Goal: Book appointment/travel/reservation

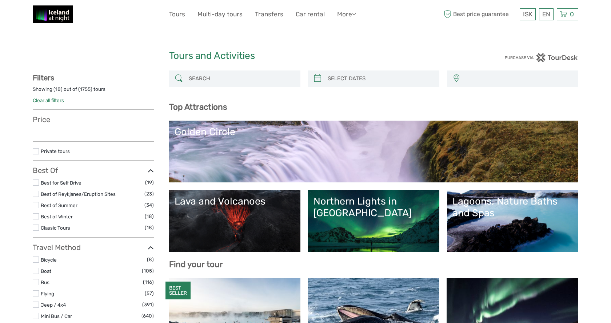
select select
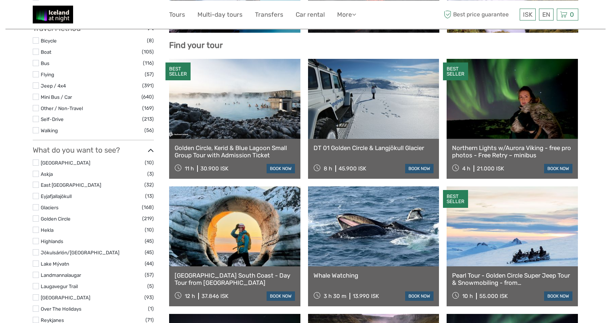
select select
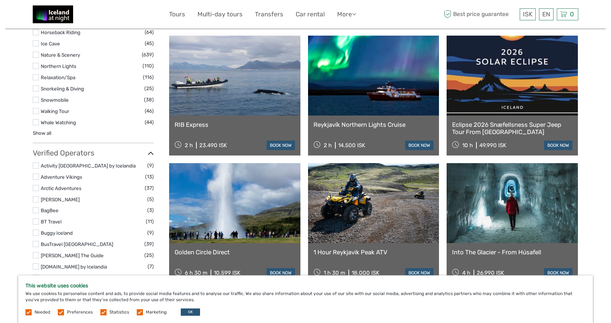
scroll to position [791, 0]
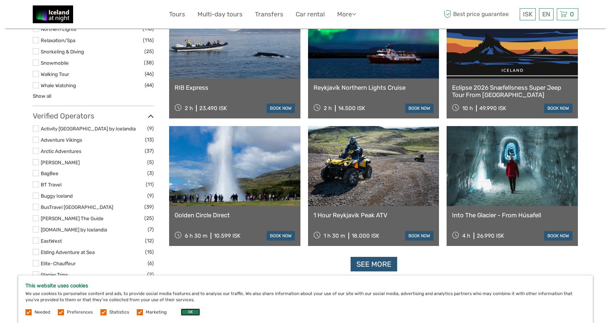
click at [189, 311] on button "OK" at bounding box center [190, 312] width 19 height 7
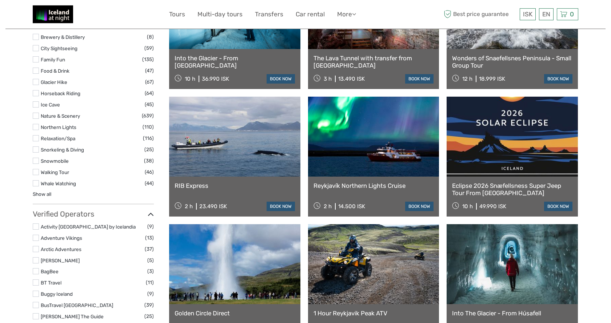
scroll to position [679, 0]
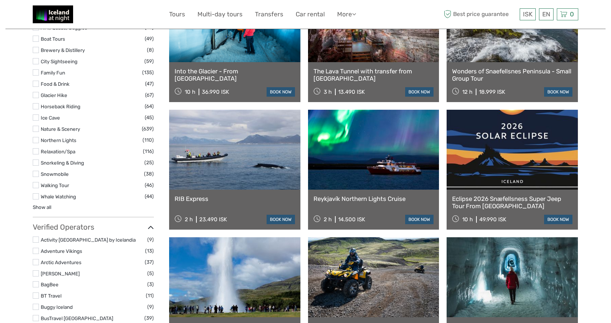
click at [513, 199] on link "Eclipse 2026 Snæfellsness Super Jeep Tour From [GEOGRAPHIC_DATA]" at bounding box center [512, 202] width 120 height 15
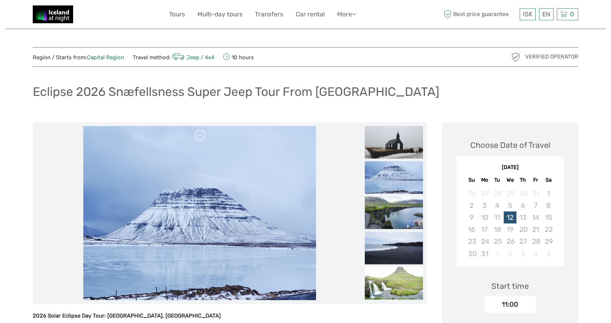
click at [199, 137] on link at bounding box center [201, 136] width 12 height 12
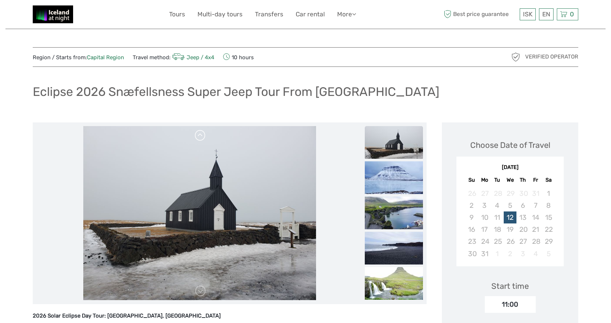
click at [199, 137] on link at bounding box center [201, 136] width 12 height 12
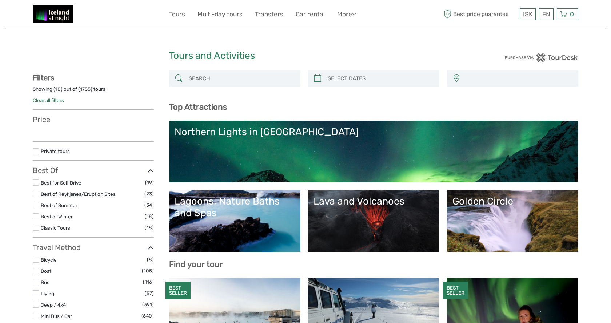
select select
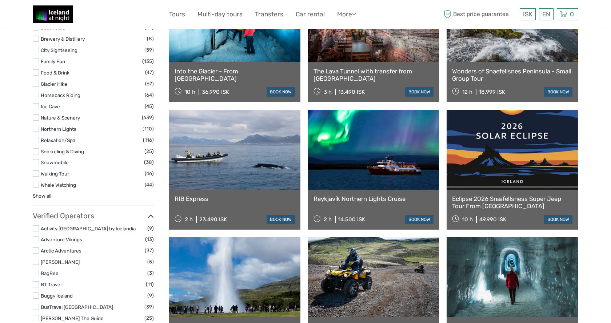
select select
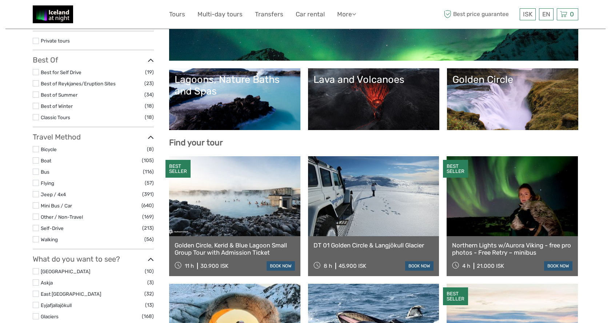
scroll to position [0, 0]
